Goal: Task Accomplishment & Management: Complete application form

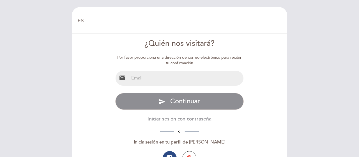
select select "es"
click at [162, 80] on input "email" at bounding box center [186, 78] width 115 height 15
type input "[EMAIL_ADDRESS][DOMAIN_NAME]"
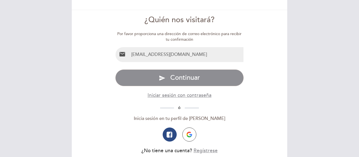
scroll to position [24, 0]
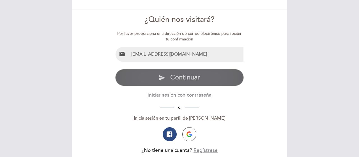
click at [206, 80] on button "send Continuar" at bounding box center [179, 77] width 129 height 17
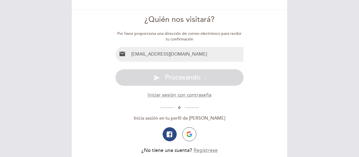
scroll to position [10, 0]
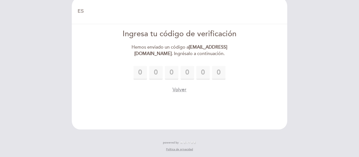
click at [267, 6] on div "EN ES PT" at bounding box center [179, 11] width 212 height 20
click at [139, 73] on input "text" at bounding box center [139, 72] width 13 height 13
type input "6"
type input "5"
type input "2"
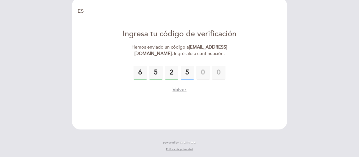
type input "5"
type input "1"
type input "4"
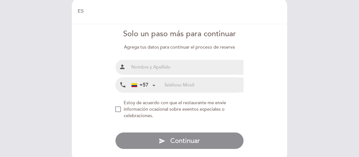
click at [183, 63] on input "text" at bounding box center [186, 67] width 115 height 15
type input "[PERSON_NAME]"
click at [184, 87] on input "tel" at bounding box center [203, 84] width 79 height 15
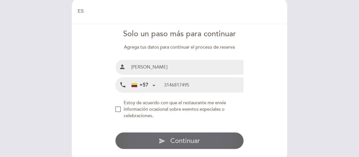
type input "3146817495"
click at [184, 142] on span "Continuar" at bounding box center [185, 140] width 30 height 8
